Goal: Navigation & Orientation: Find specific page/section

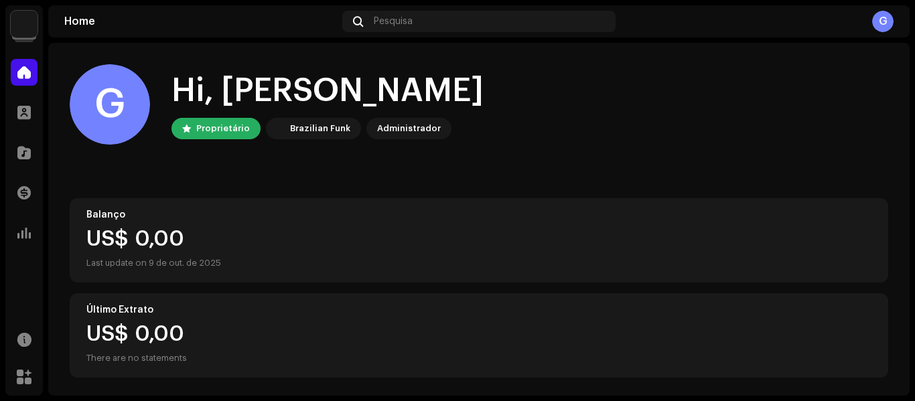
click at [25, 14] on img at bounding box center [24, 24] width 27 height 27
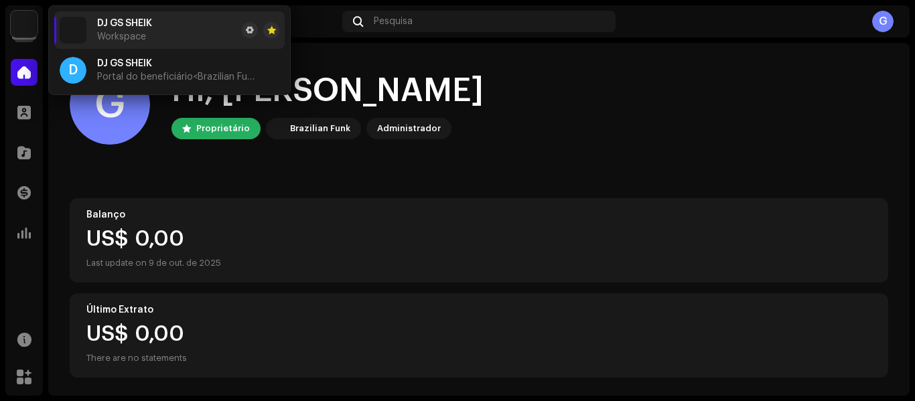
click at [125, 29] on div "DJ GS SHEIK Workspace" at bounding box center [124, 30] width 55 height 24
click at [195, 20] on li "DJ GS SHEIK Workspace" at bounding box center [169, 29] width 230 height 37
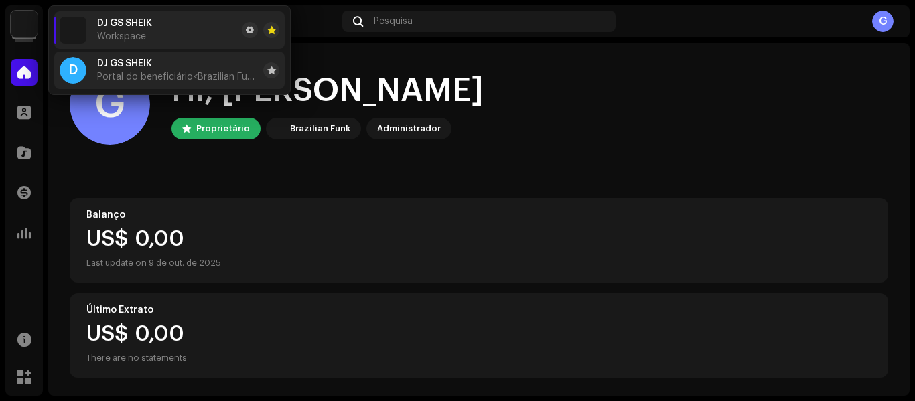
drag, startPoint x: 188, startPoint y: 33, endPoint x: 157, endPoint y: 54, distance: 38.1
click at [187, 33] on li "DJ GS SHEIK Workspace" at bounding box center [169, 29] width 230 height 37
click at [157, 61] on div "DJ GS SHEIK Portal do beneficiário <Brazilian Funk>" at bounding box center [177, 70] width 161 height 24
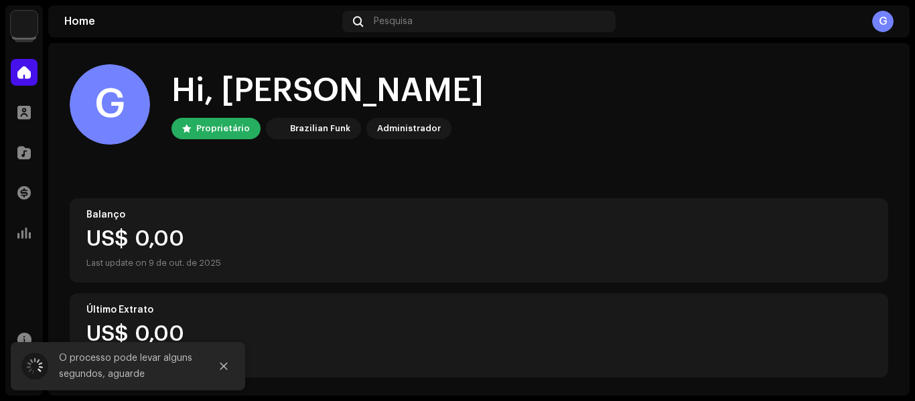
click at [30, 26] on img at bounding box center [24, 24] width 27 height 27
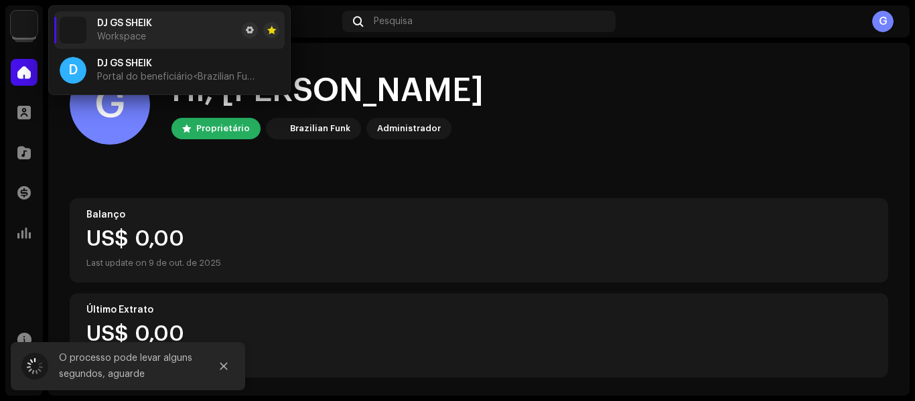
click at [192, 40] on li "DJ GS SHEIK Workspace" at bounding box center [169, 29] width 230 height 37
